Goal: Transaction & Acquisition: Purchase product/service

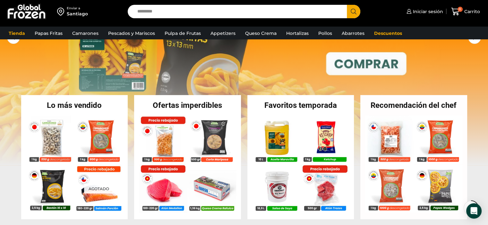
scroll to position [266, 0]
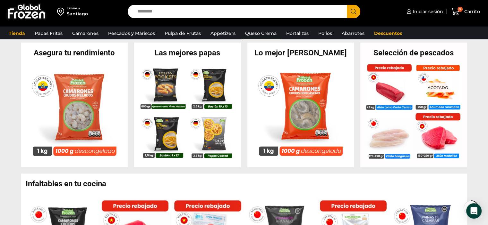
click at [256, 33] on link "Queso Crema" at bounding box center [261, 33] width 38 height 12
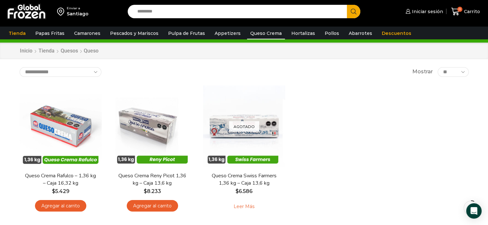
scroll to position [13, 0]
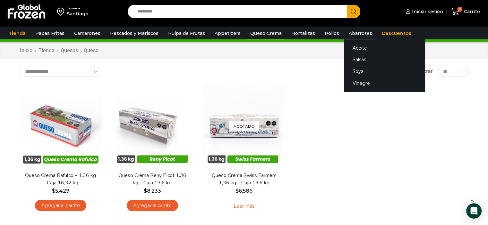
click at [347, 29] on link "Abarrotes" at bounding box center [360, 33] width 30 height 12
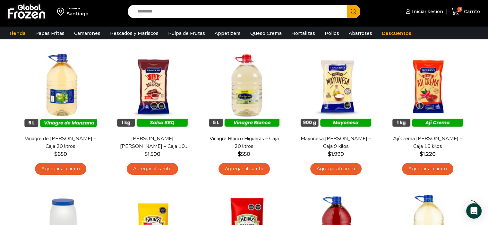
scroll to position [192, 0]
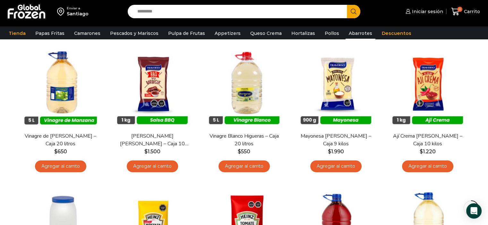
click at [484, 83] on div "Enviar a Santiago Search input Search Iniciar sesión" at bounding box center [244, 91] width 488 height 567
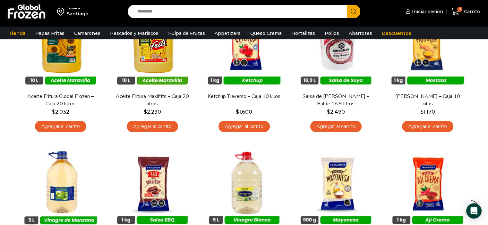
scroll to position [82, 0]
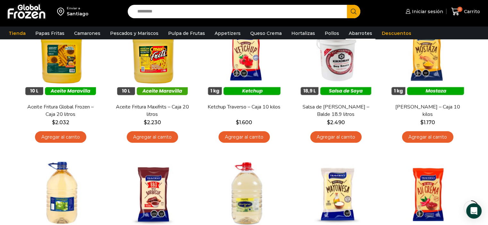
drag, startPoint x: 490, startPoint y: 71, endPoint x: 480, endPoint y: 64, distance: 12.7
click at [480, 64] on div "Enviar a Santiago Search input Search Iniciar sesión" at bounding box center [244, 201] width 488 height 567
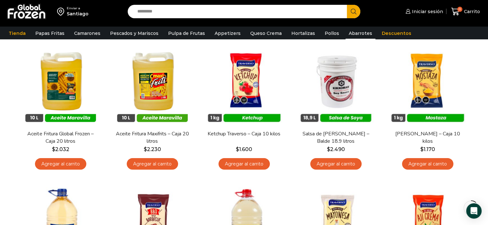
click at [486, 55] on div "Enviar a Santiago Search input Search Iniciar sesión" at bounding box center [244, 228] width 488 height 567
drag, startPoint x: 486, startPoint y: 55, endPoint x: 487, endPoint y: 50, distance: 5.0
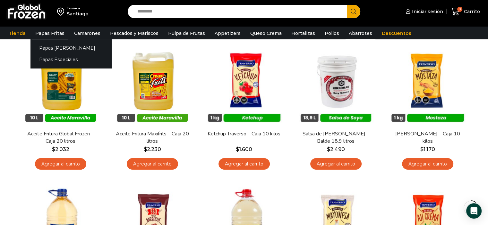
click at [41, 33] on link "Papas Fritas" at bounding box center [50, 33] width 36 height 12
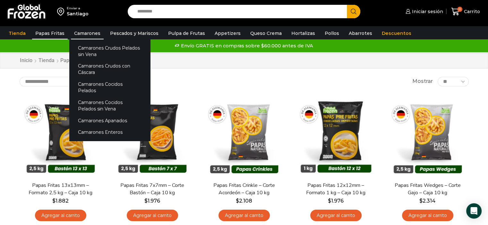
click at [95, 35] on link "Camarones" at bounding box center [87, 33] width 33 height 12
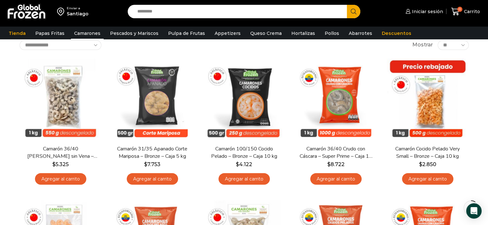
scroll to position [65, 0]
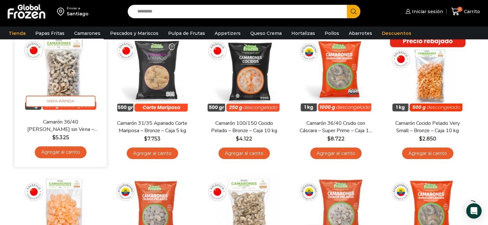
click at [67, 152] on link "Agregar al carrito" at bounding box center [61, 153] width 52 height 12
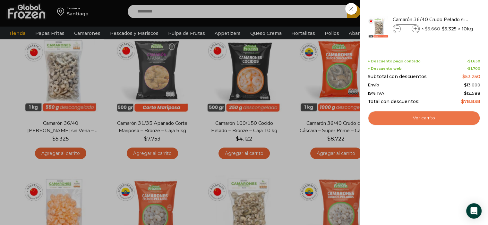
click at [400, 116] on link "Ver carrito" at bounding box center [424, 118] width 113 height 15
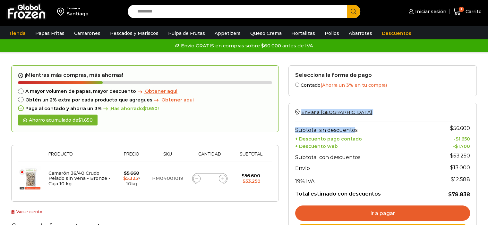
click at [221, 178] on span at bounding box center [223, 179] width 8 height 8
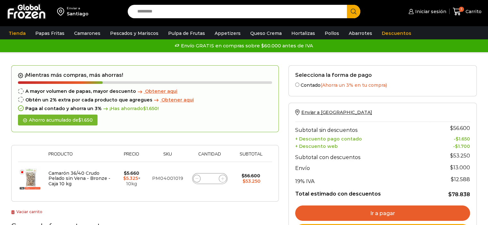
type input "*"
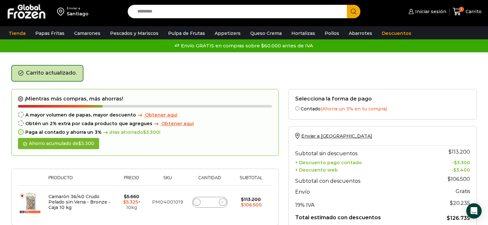
click at [480, 77] on div "Enviar a [GEOGRAPHIC_DATA] Search input Search Iniciar sesión" at bounding box center [244, 195] width 488 height 391
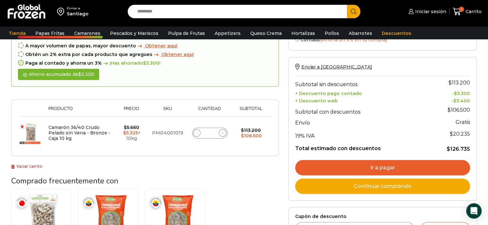
scroll to position [95, 0]
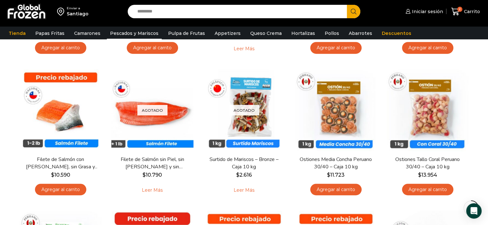
scroll to position [323, 0]
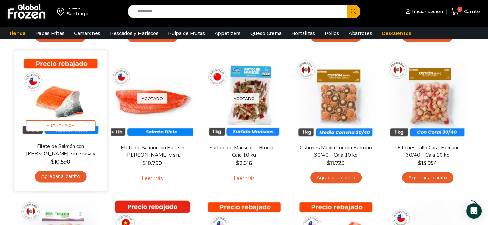
click at [62, 104] on img at bounding box center [60, 96] width 83 height 83
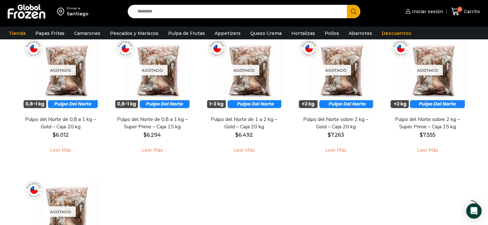
scroll to position [83, 0]
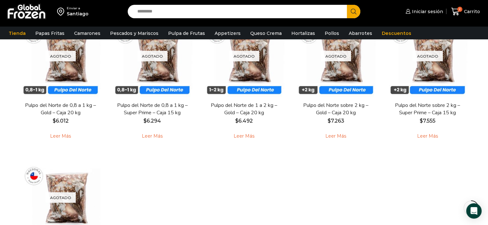
click at [487, 64] on div "Enviar a [GEOGRAPHIC_DATA] Search input Search Iniciar sesión" at bounding box center [244, 132] width 488 height 431
click at [487, 65] on div "Enviar a [GEOGRAPHIC_DATA] Search input Search Iniciar sesión" at bounding box center [244, 132] width 488 height 431
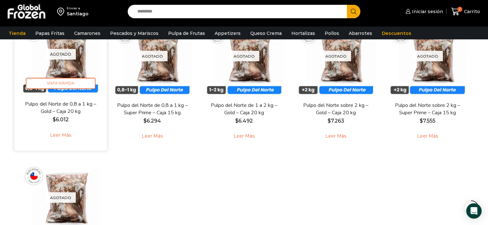
click at [75, 71] on img at bounding box center [60, 54] width 83 height 83
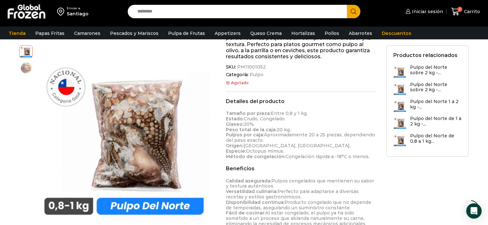
scroll to position [131, 0]
